Goal: Entertainment & Leisure: Consume media (video, audio)

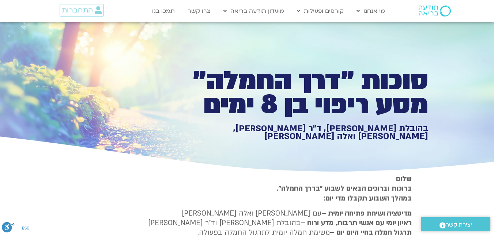
click at [228, 69] on h1 "סוכות ״דרך החמלה״ מסע ריפוי בן 8 ימים" at bounding box center [302, 93] width 254 height 48
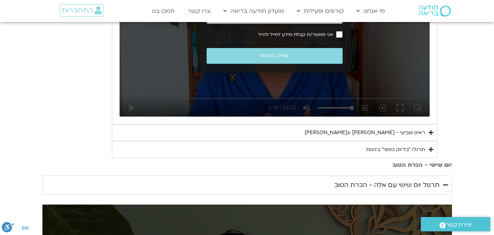
scroll to position [454, 0]
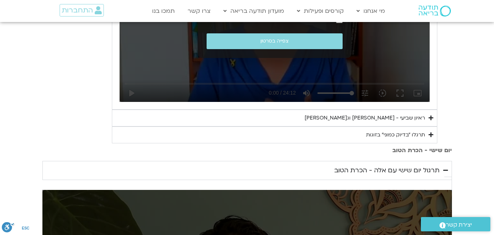
click at [348, 115] on div "ראיון שביעי - [PERSON_NAME] וג[PERSON_NAME]" at bounding box center [365, 117] width 120 height 9
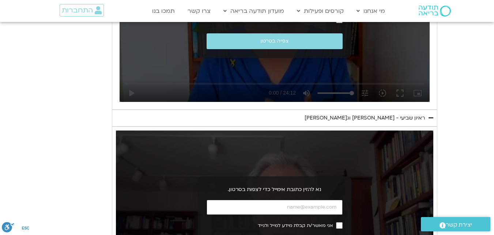
click at [278, 208] on input "כתובת אימייל" at bounding box center [275, 206] width 136 height 15
type input "[EMAIL_ADDRESS][DOMAIN_NAME]"
click at [365, 214] on div "נא להזין כתובת אימייל כדי לצפות בסרטון. [EMAIL_ADDRESS][DOMAIN_NAME] אני מאשר/ת…" at bounding box center [275, 219] width 318 height 179
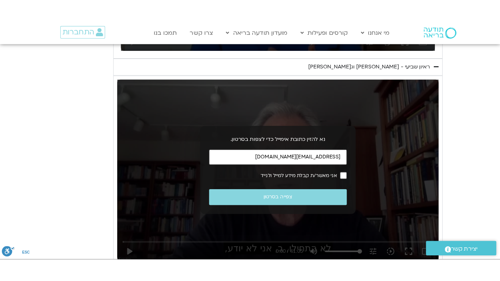
scroll to position [542, 0]
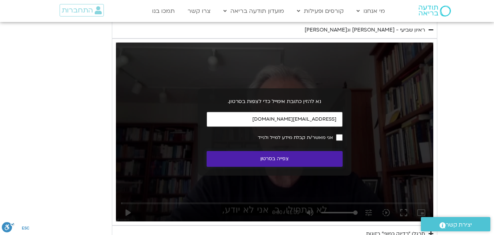
click at [278, 162] on button "צפייה בסרטון" at bounding box center [275, 159] width 136 height 16
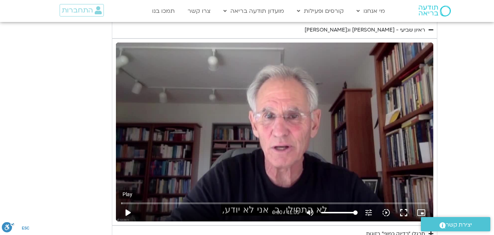
click at [128, 211] on button "play_arrow" at bounding box center [128, 212] width 18 height 18
type input "2.026128"
click at [404, 214] on button "fullscreen" at bounding box center [404, 212] width 18 height 18
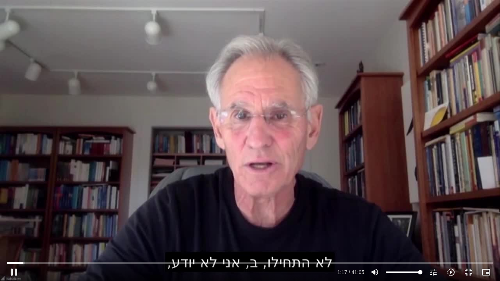
click at [372, 166] on div "Skip Ad 37:31 pause 1:17 / 41:05 volume_up Mute tune Resolution Auto 720p slow_…" at bounding box center [250, 140] width 500 height 281
click at [317, 154] on div "Skip Ad 37:31 play_arrow 1:18 / 41:05 volume_up Mute tune Resolution Auto 720p …" at bounding box center [250, 140] width 500 height 281
type input "80.333198"
